Goal: Communication & Community: Answer question/provide support

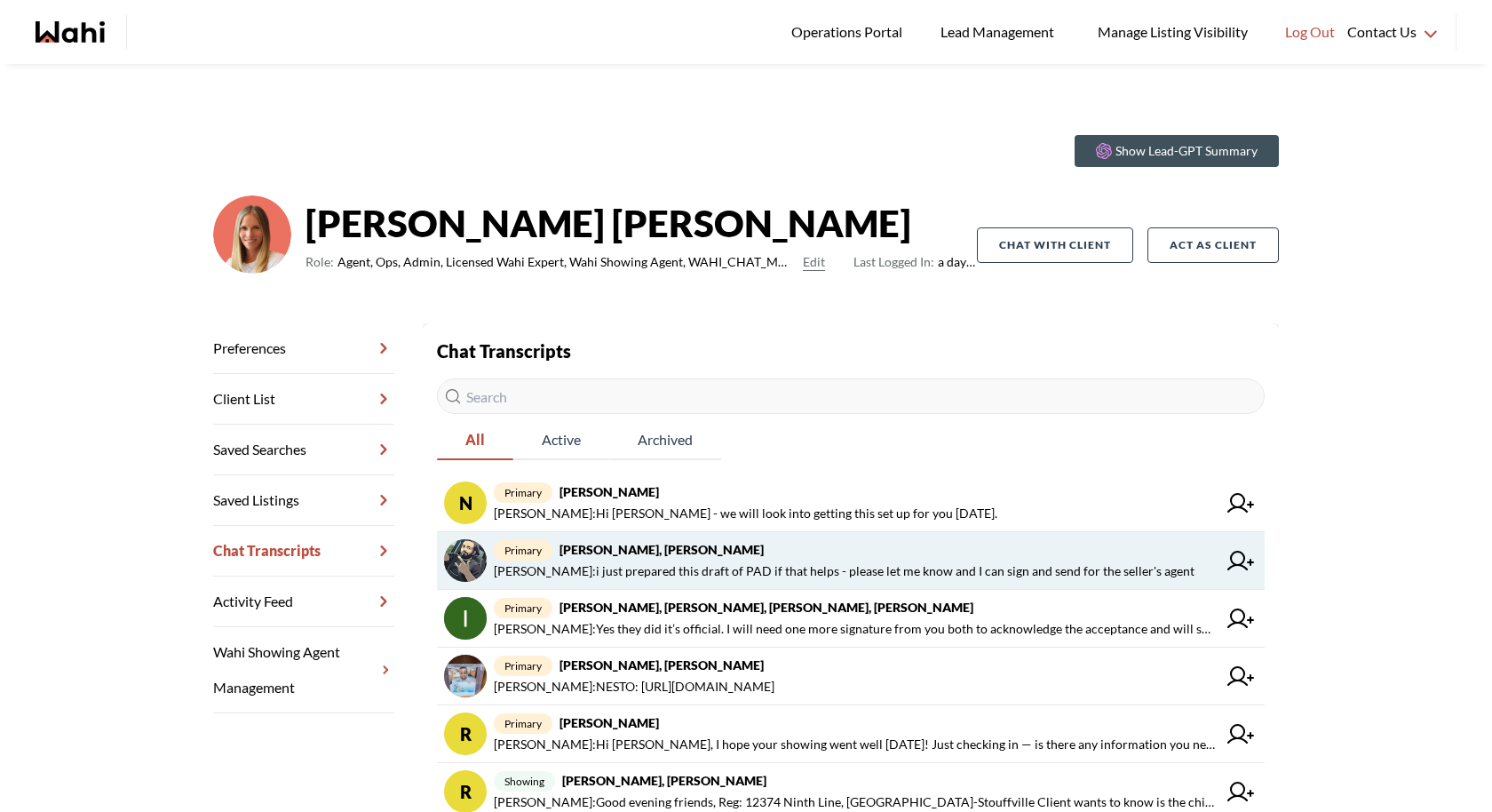
click at [696, 557] on span "primary Saeid Kanani, Michelle" at bounding box center [855, 550] width 723 height 21
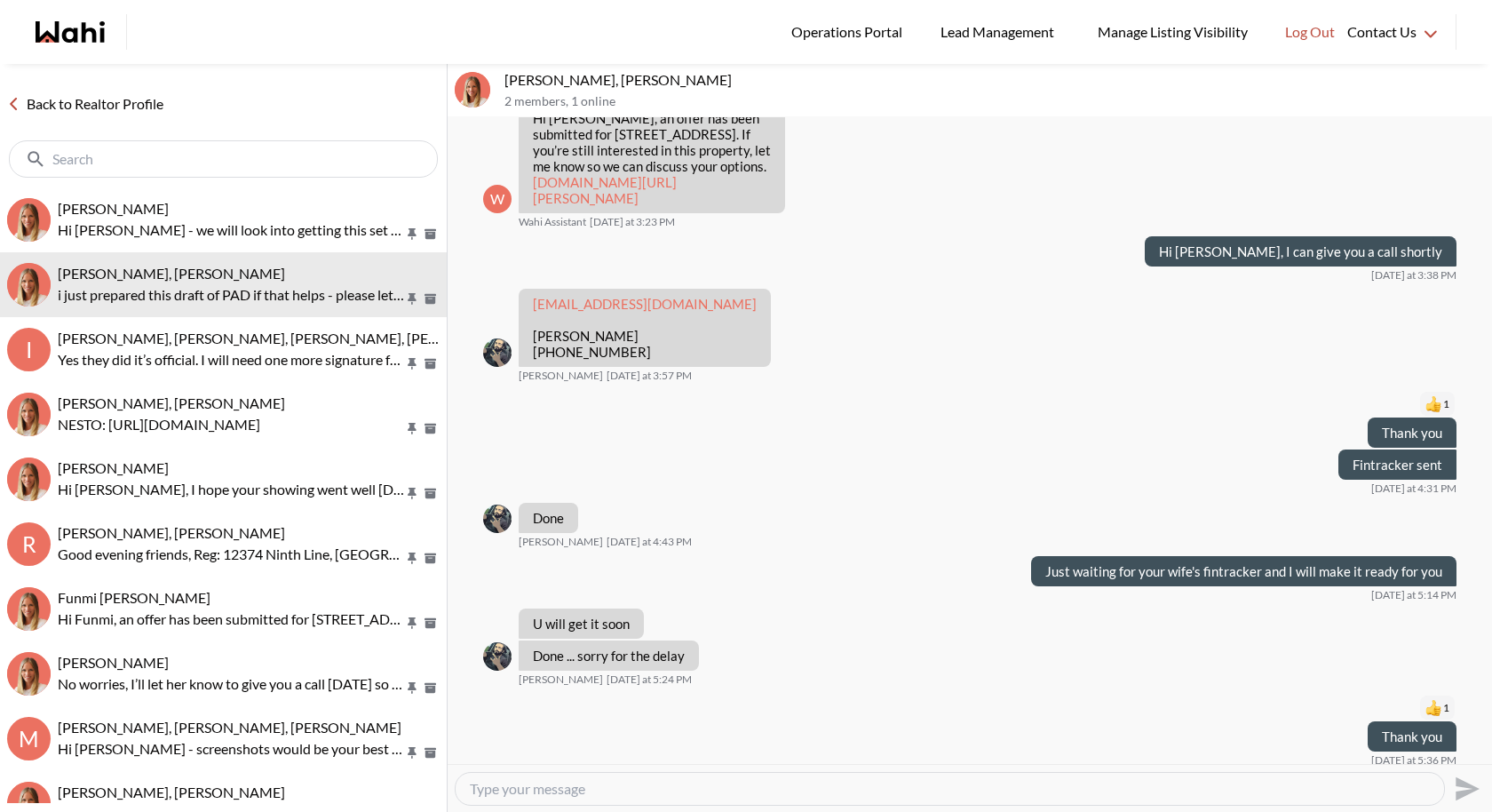
scroll to position [8870, 0]
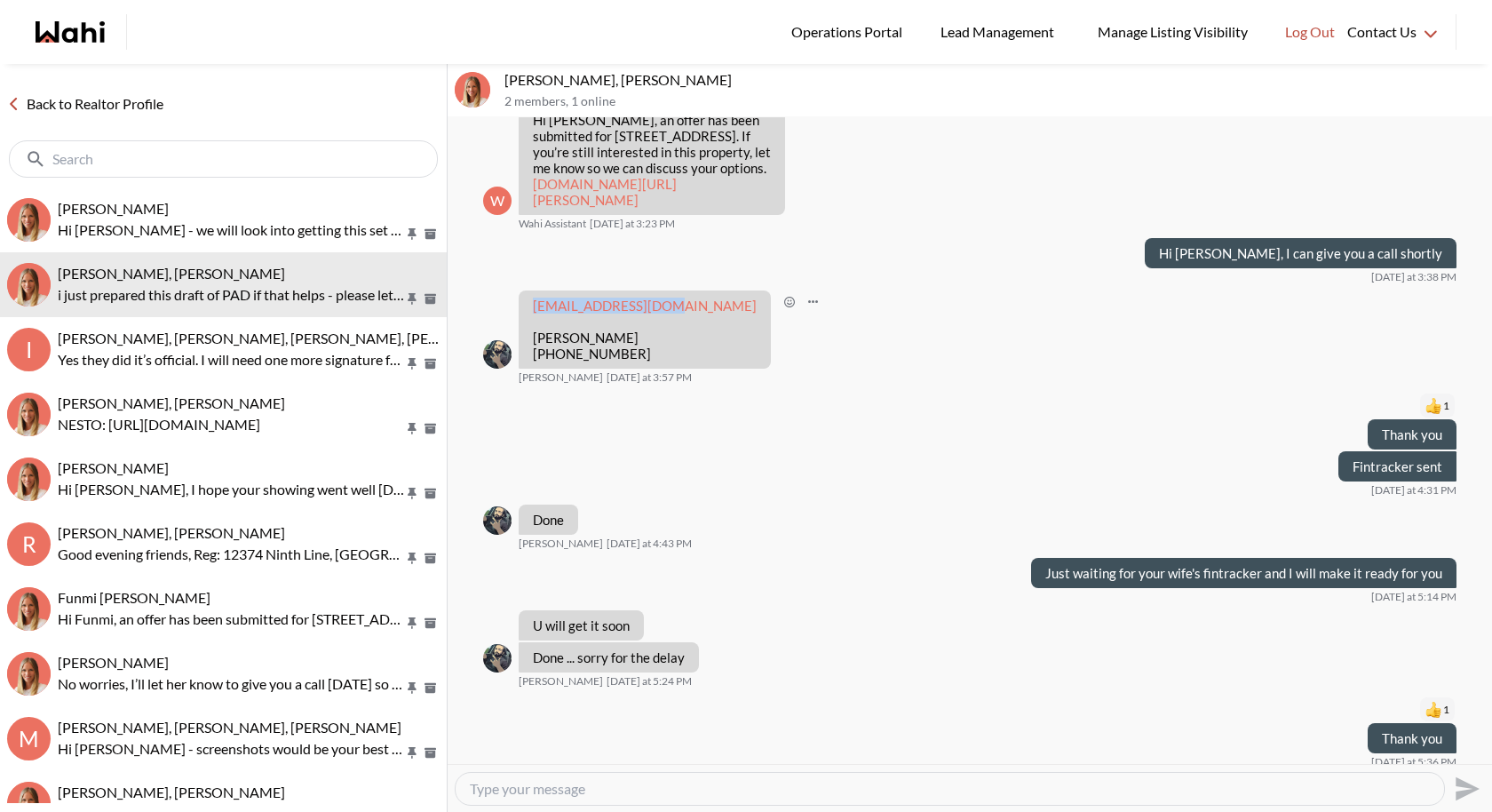
drag, startPoint x: 665, startPoint y: 415, endPoint x: 521, endPoint y: 412, distance: 144.0
click at [521, 368] on div "nmani@alumni.uwo.ca Niloofar Mani 647-631-6284" at bounding box center [645, 330] width 253 height 78
copy link "nmani@alumni.uwo.ca"
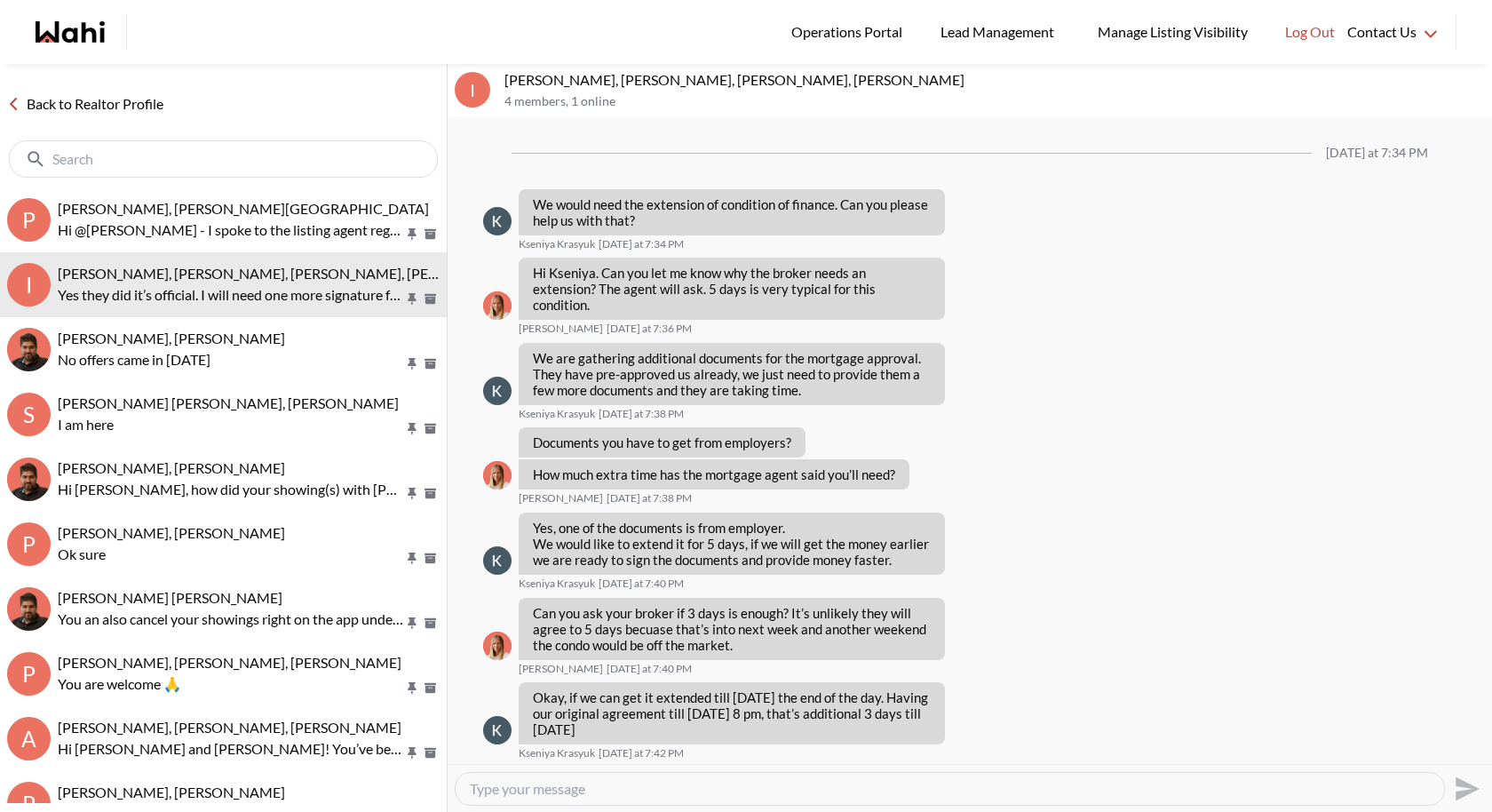
scroll to position [1186, 0]
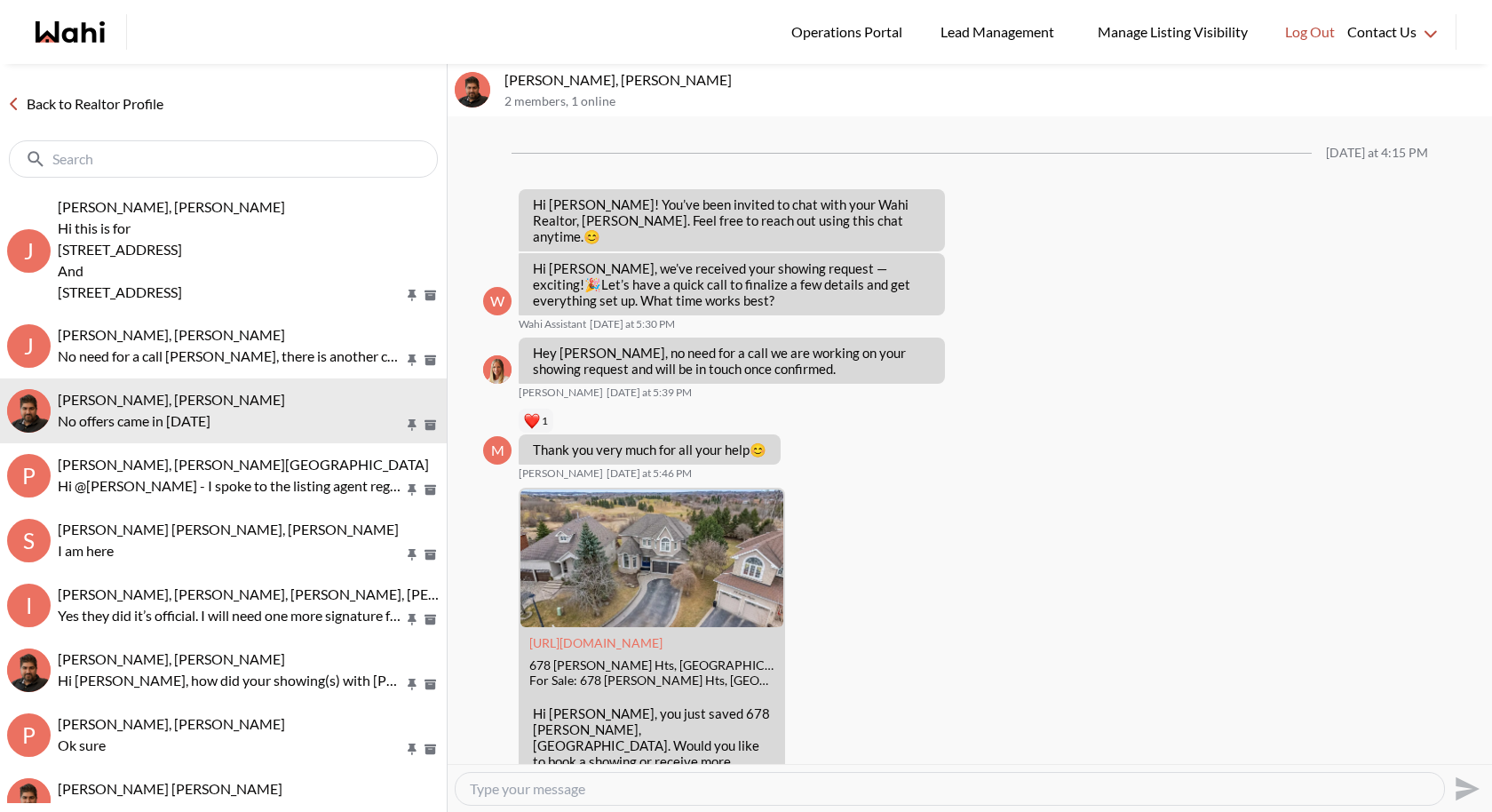
scroll to position [950, 0]
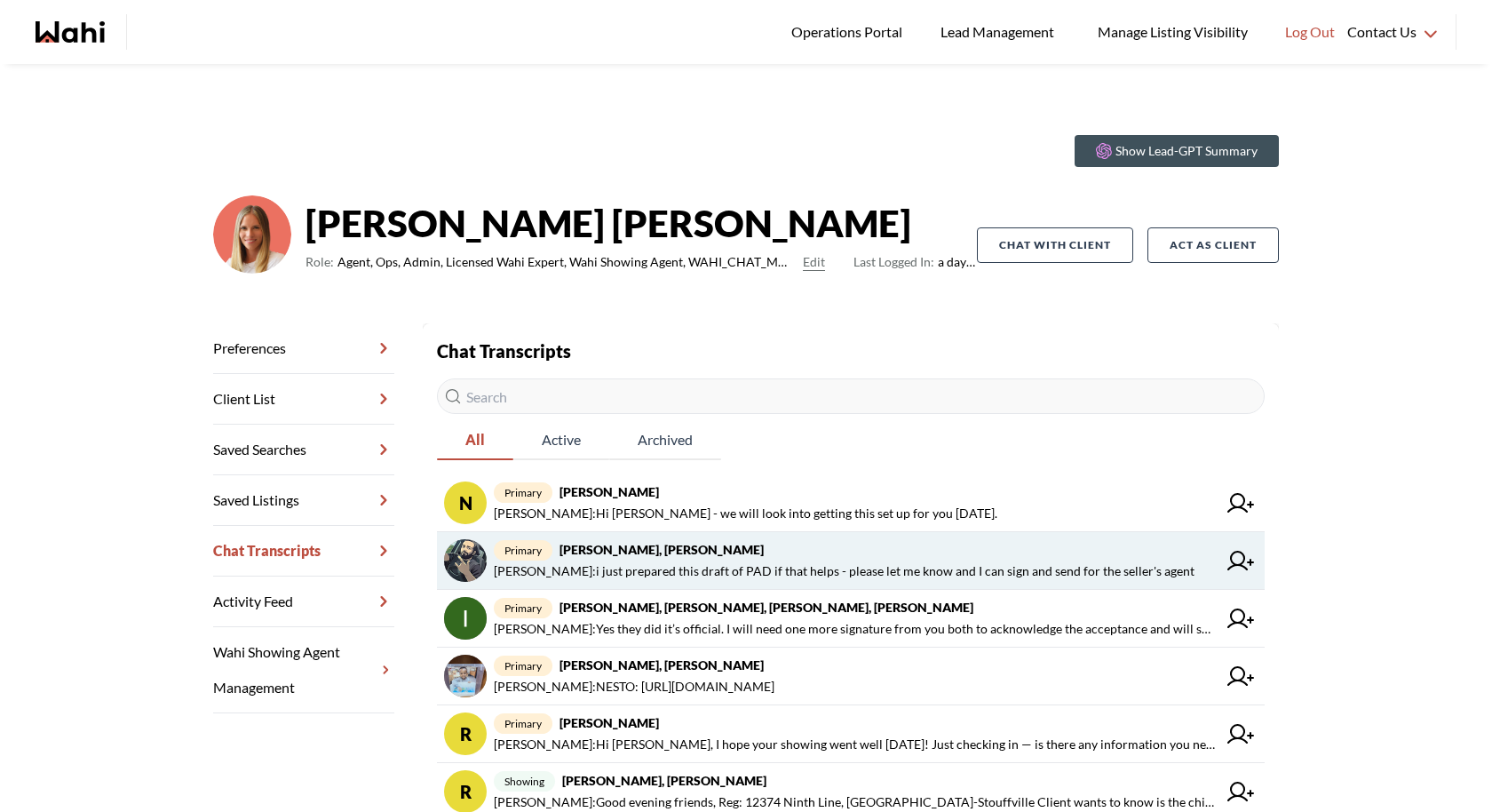
click at [669, 560] on span "Behnam Fazili : i just prepared this draft of PAD if that helps - please let me…" at bounding box center [844, 571] width 701 height 21
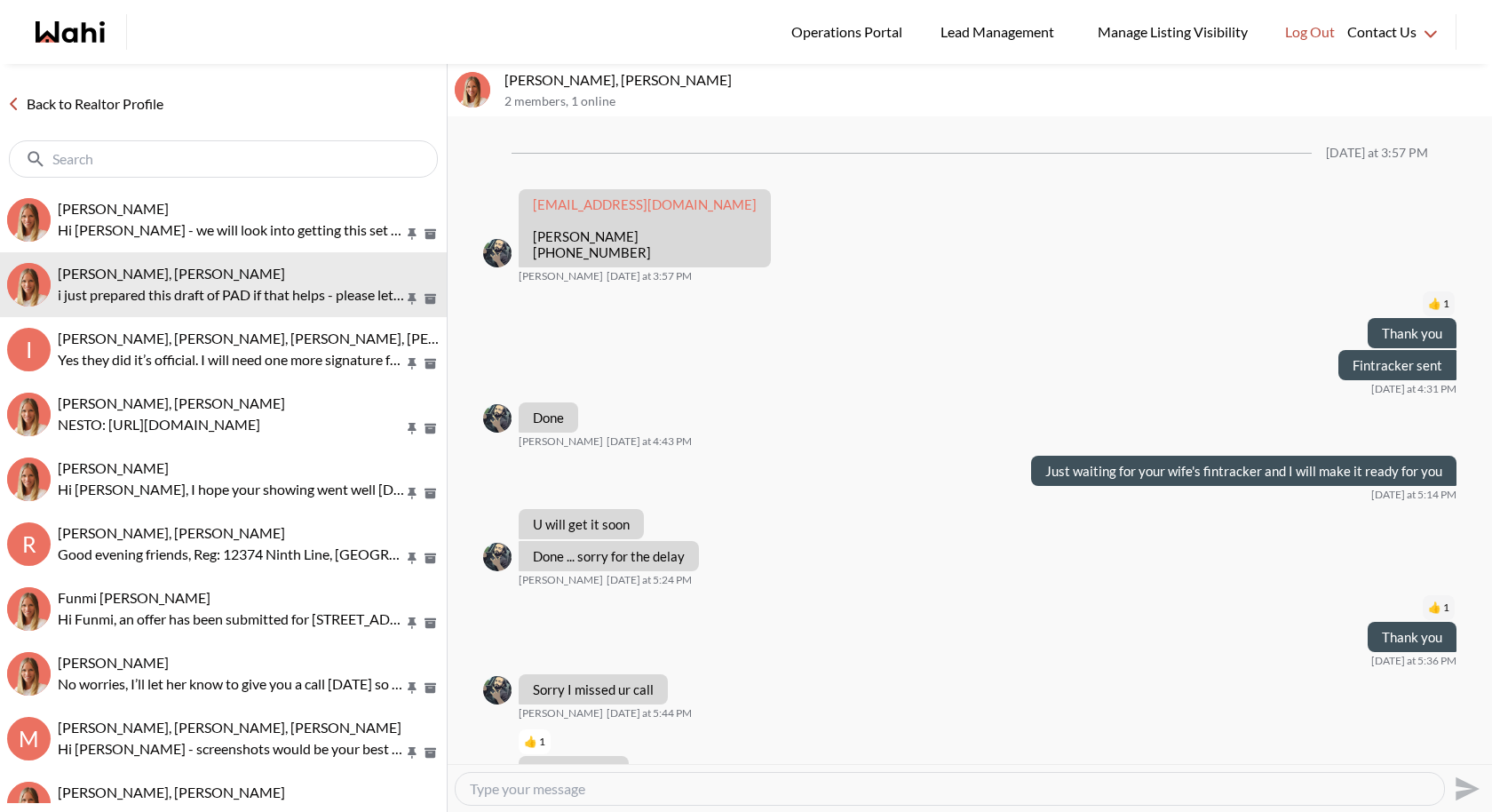
scroll to position [1085, 0]
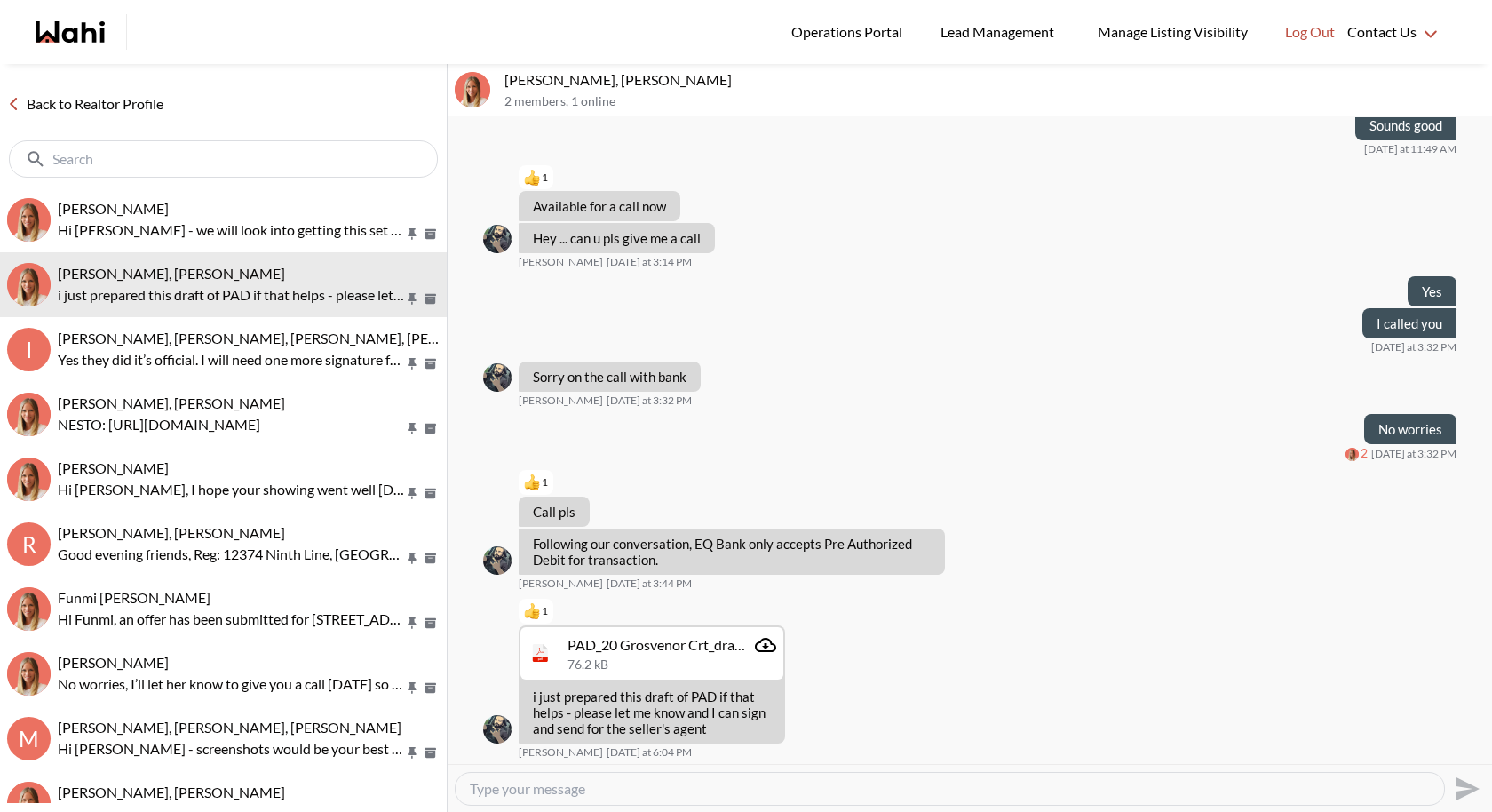
click at [542, 785] on textarea "Type your message" at bounding box center [950, 788] width 960 height 18
paste textarea "Hi [PERSON_NAME], I just re-sent the MLS listing to you and your wife. Hopefull…"
type textarea "Hi [PERSON_NAME], I just re-sent the MLS listing to you and your wife. Hopefull…"
click at [1464, 779] on icon "Send" at bounding box center [1465, 788] width 28 height 28
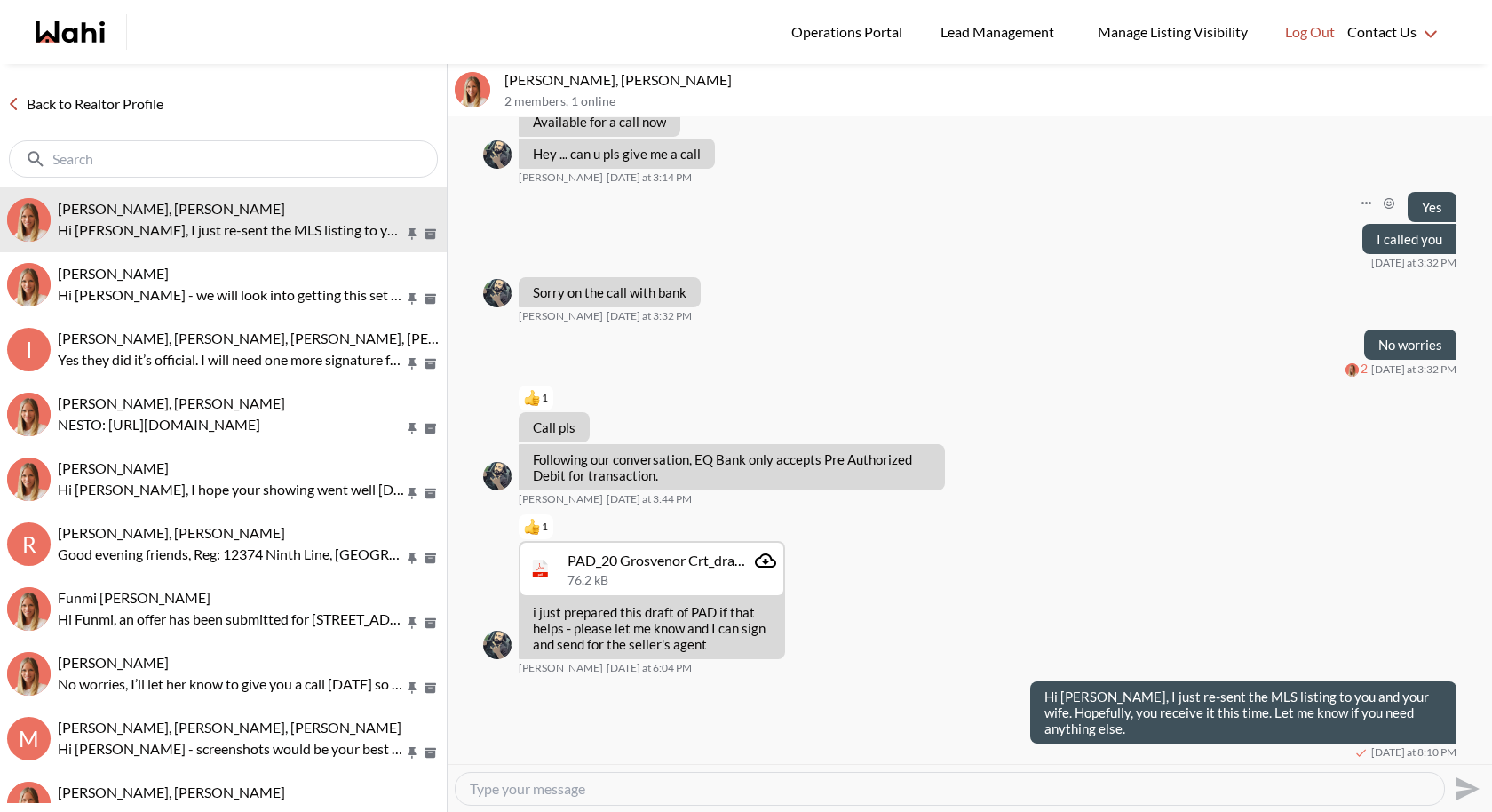
scroll to position [1168, 0]
drag, startPoint x: 586, startPoint y: 81, endPoint x: 494, endPoint y: 76, distance: 92.1
click at [494, 76] on div "Saeid Kanani, Michelle 2 members , 1 online" at bounding box center [970, 90] width 1045 height 53
copy div "Saeid Kanani,"
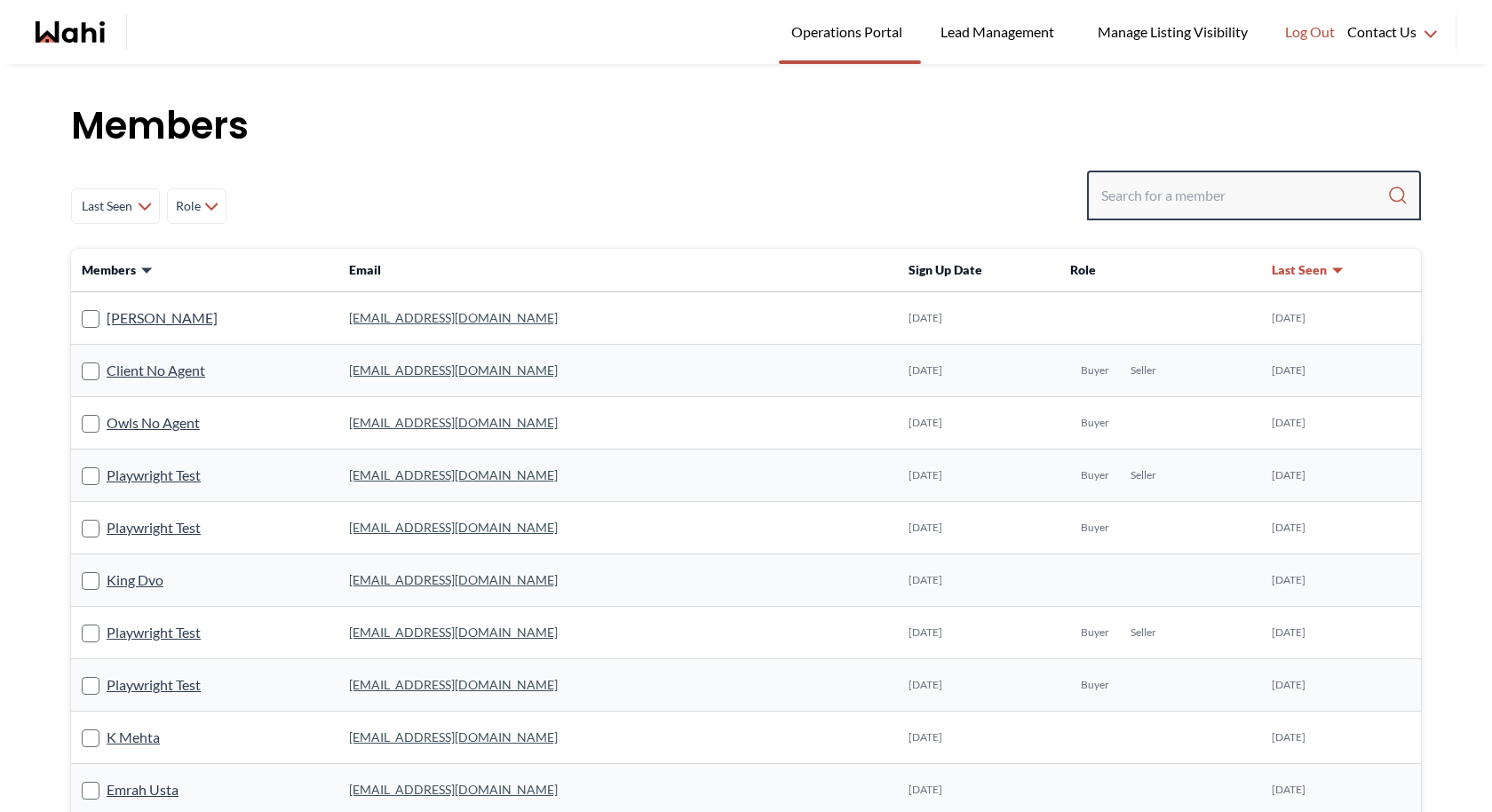
click at [1327, 195] on input "Search input" at bounding box center [1243, 196] width 286 height 32
paste input "Saeid Kanani,"
type input "Saeid Kanani,"
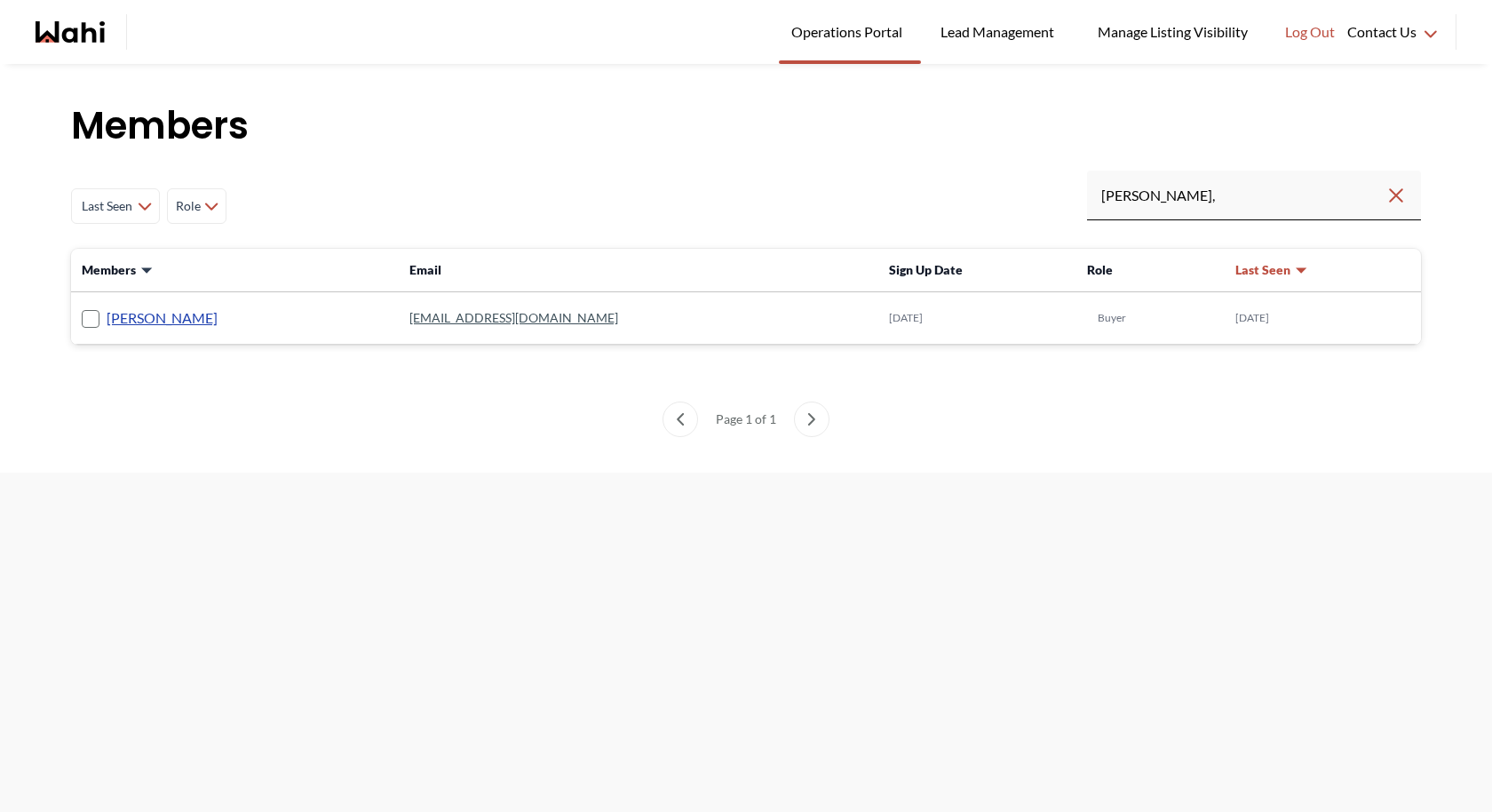
click at [169, 308] on link "[PERSON_NAME]" at bounding box center [161, 318] width 111 height 23
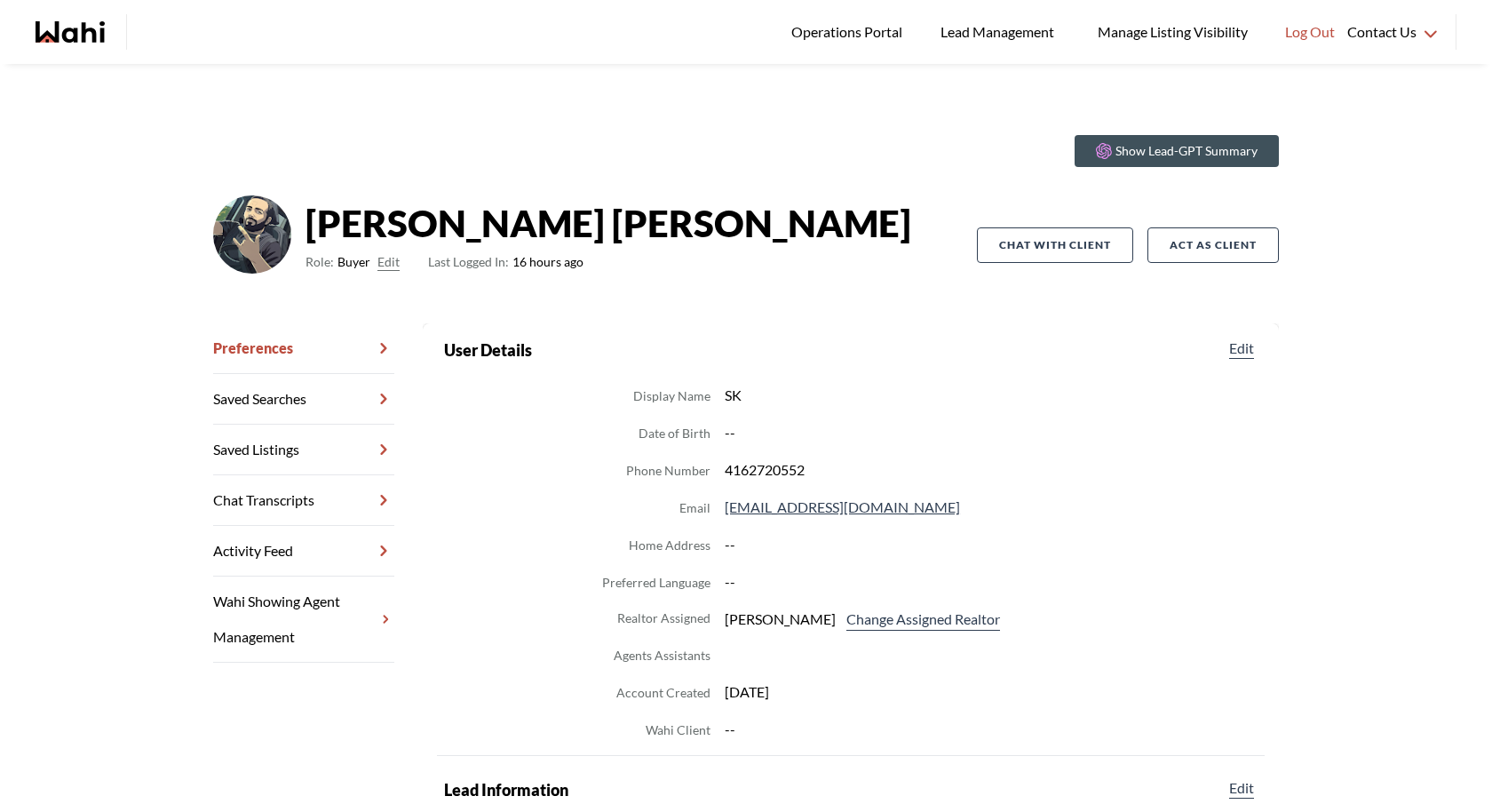
click at [331, 496] on link "Chat Transcripts" at bounding box center [303, 500] width 181 height 50
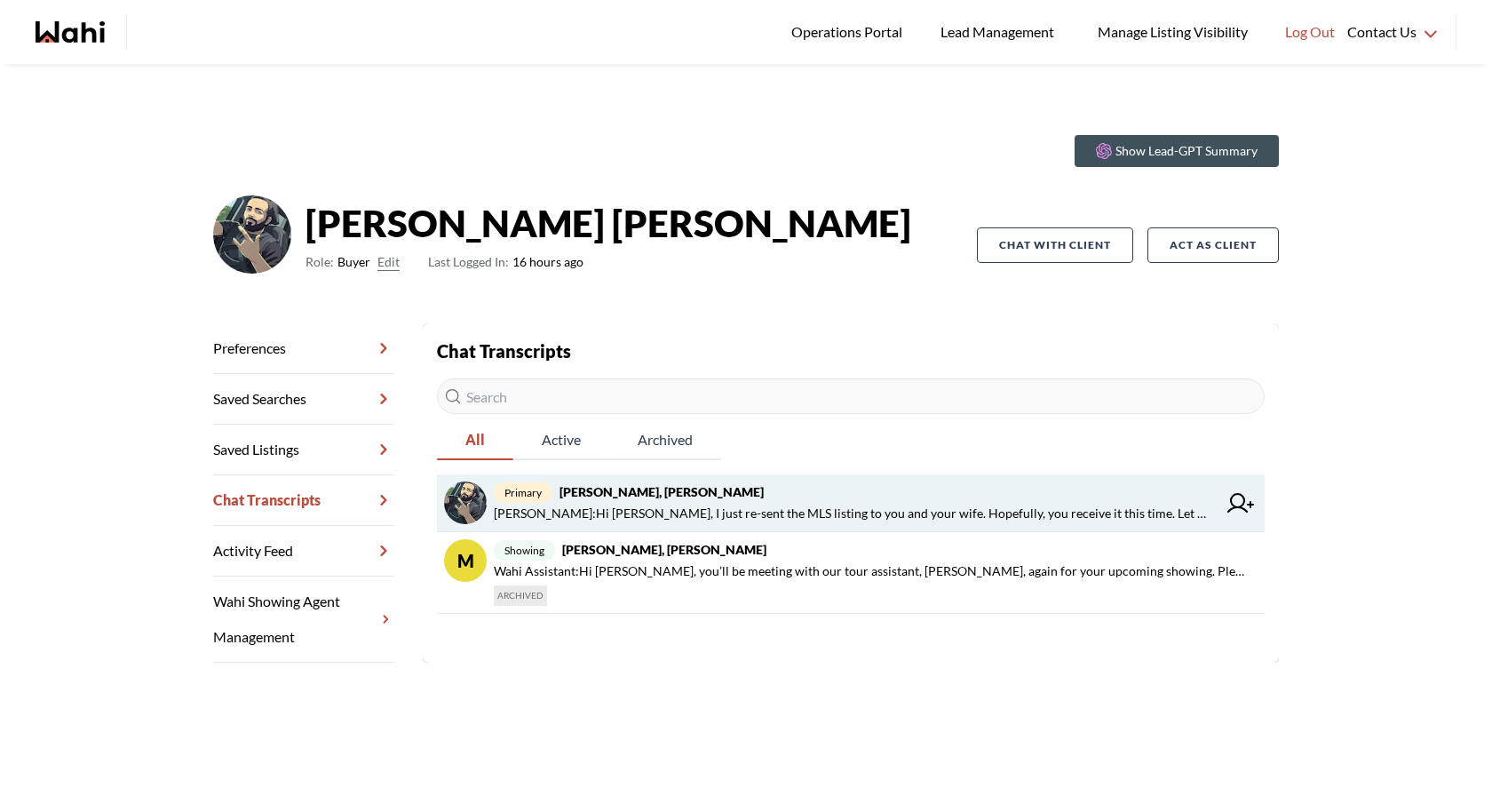
click at [1250, 498] on icon at bounding box center [1240, 502] width 27 height 20
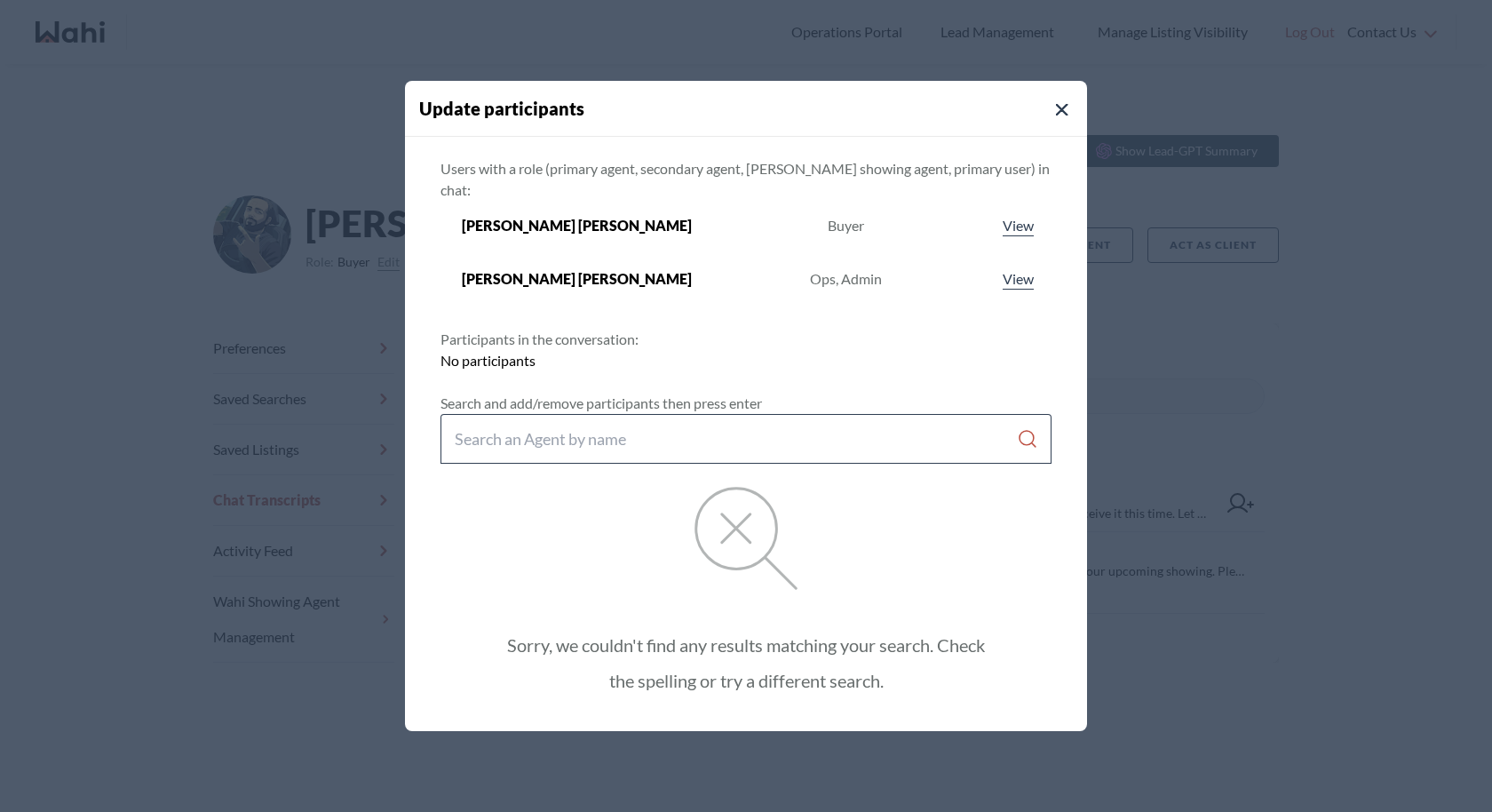
click at [817, 423] on input "Search input" at bounding box center [736, 439] width 562 height 32
type input "behnam fazili"
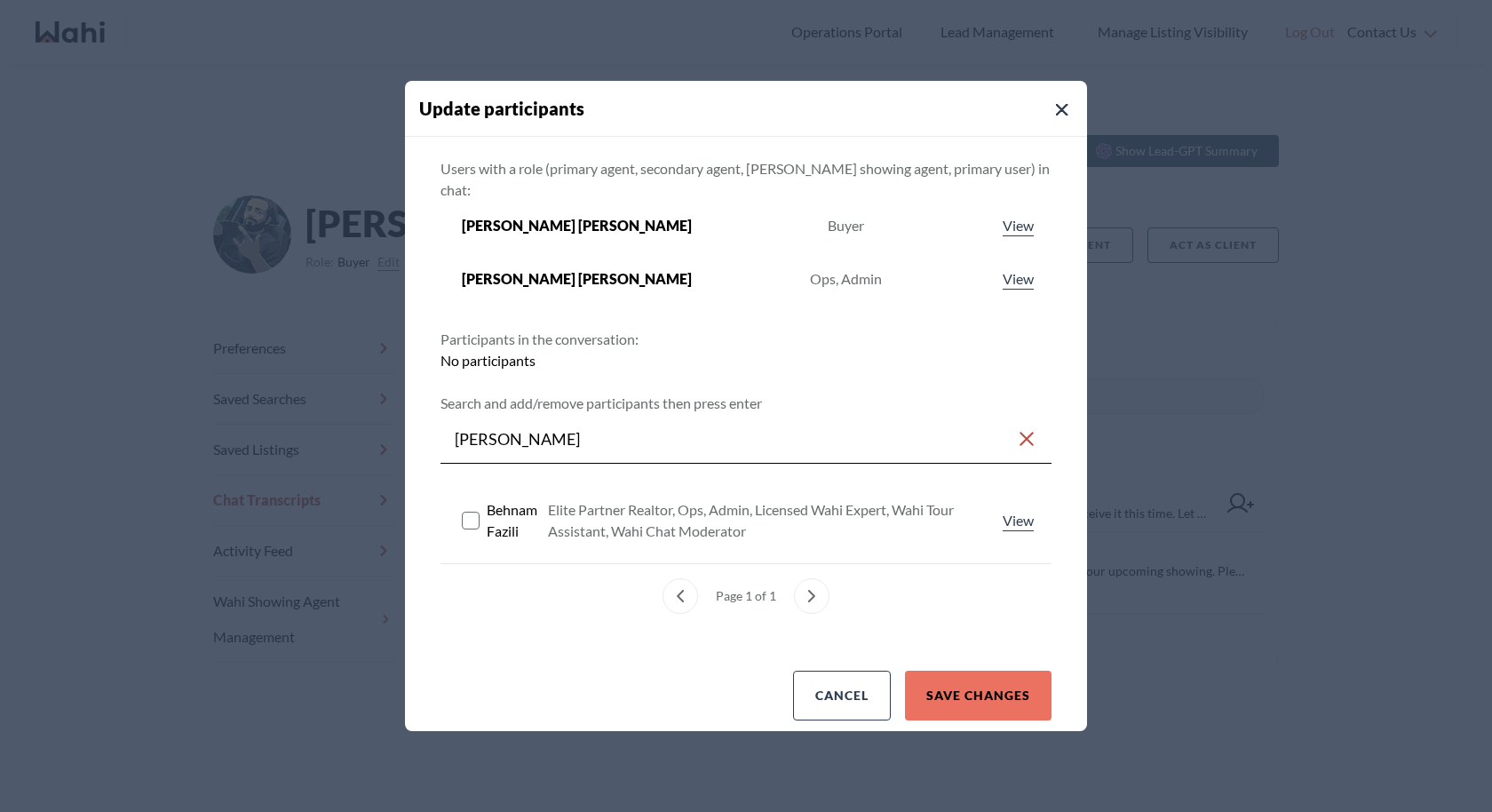
click at [463, 513] on rect at bounding box center [471, 521] width 17 height 17
click at [982, 671] on button "Save changes" at bounding box center [978, 695] width 146 height 49
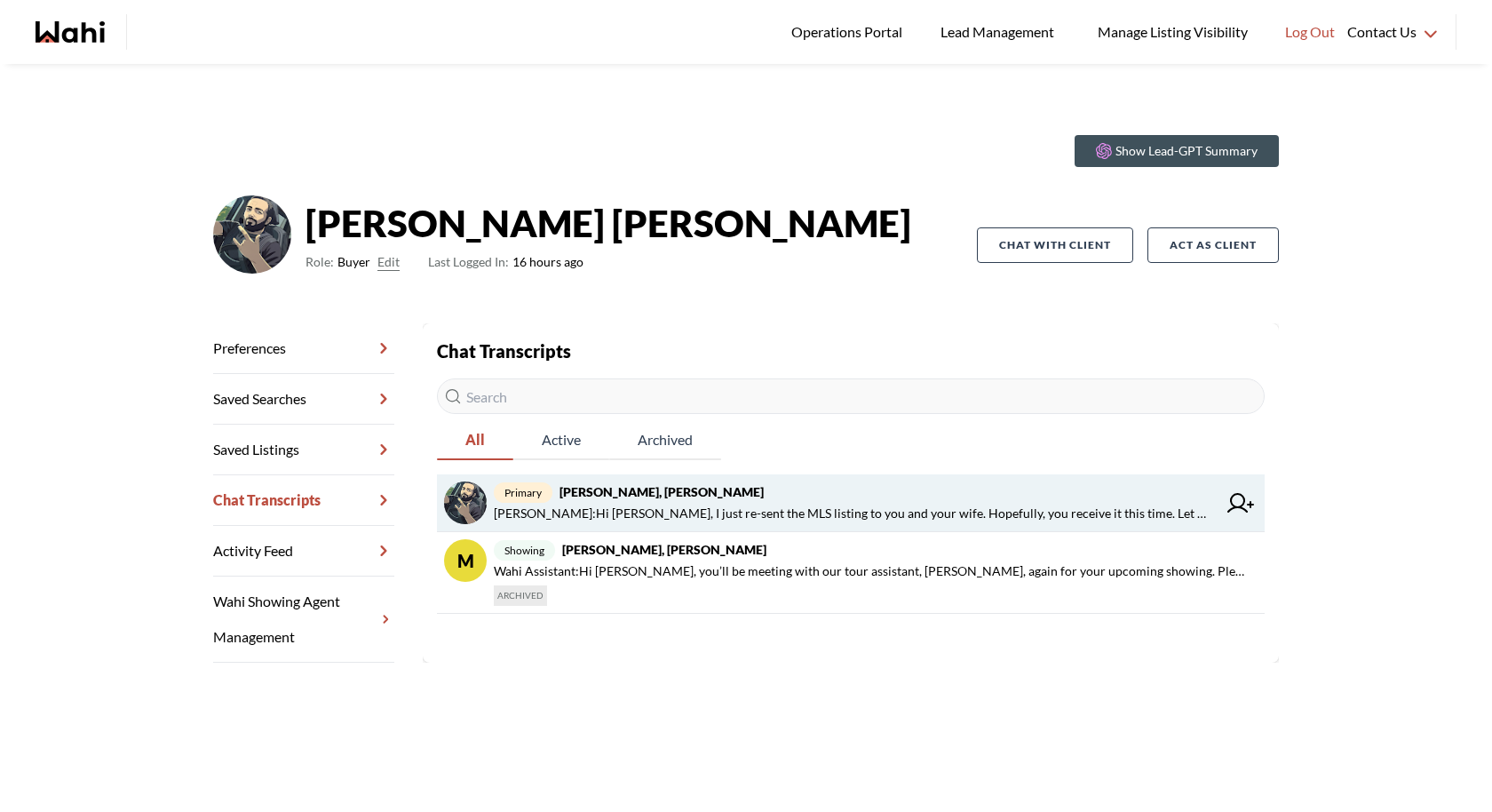
click at [727, 499] on span "primary [PERSON_NAME], [PERSON_NAME]" at bounding box center [855, 492] width 723 height 21
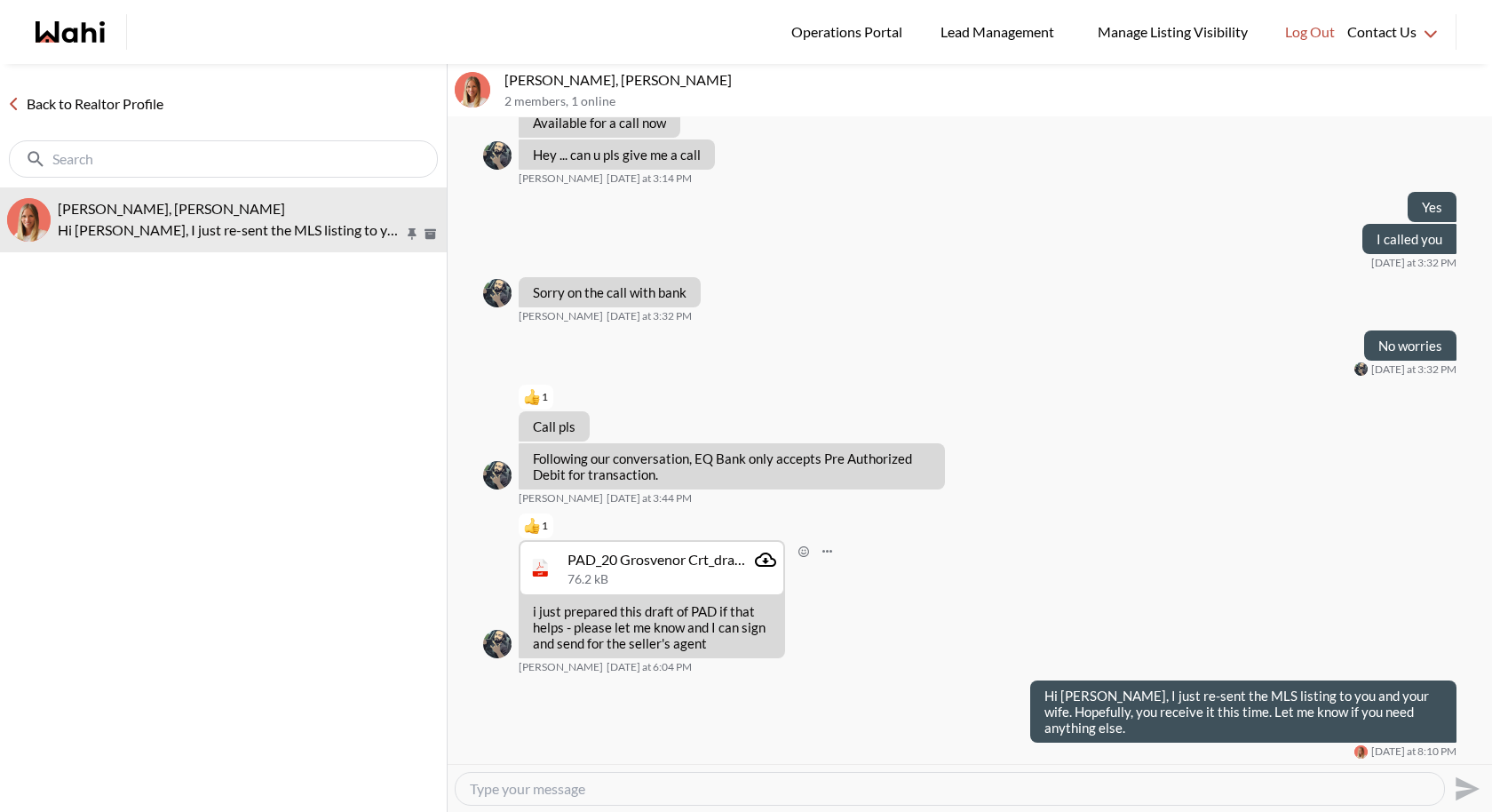
scroll to position [1067, 0]
